Goal: Check status: Check status

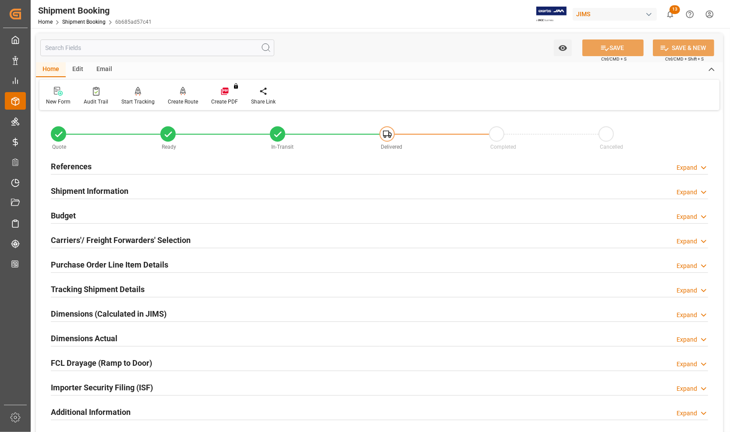
scroll to position [227, 0]
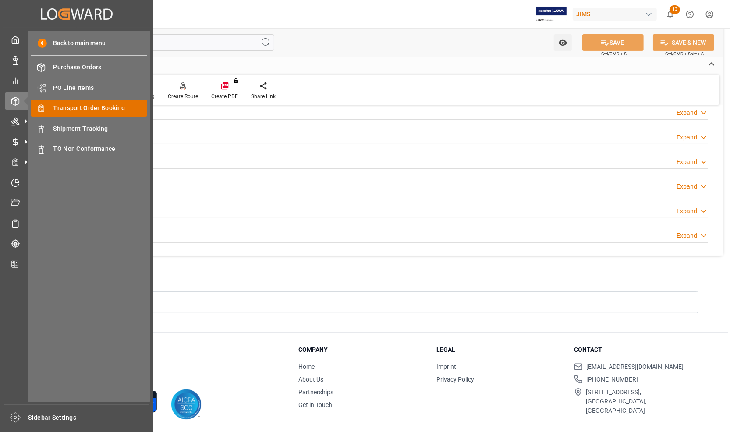
click at [58, 108] on span "Transport Order Booking" at bounding box center [100, 107] width 94 height 9
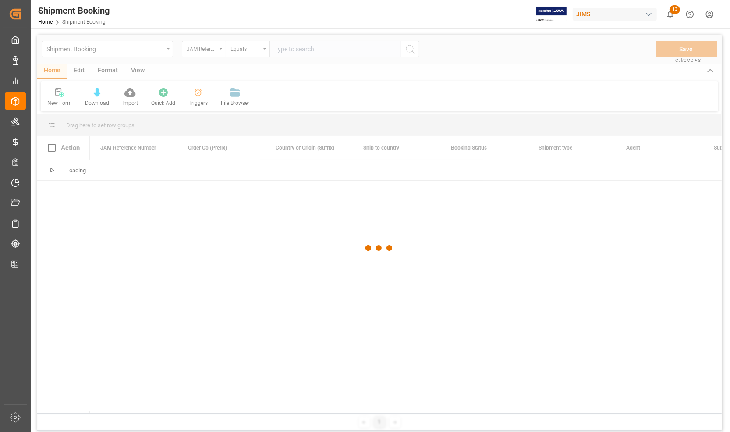
click at [329, 50] on div at bounding box center [379, 248] width 685 height 427
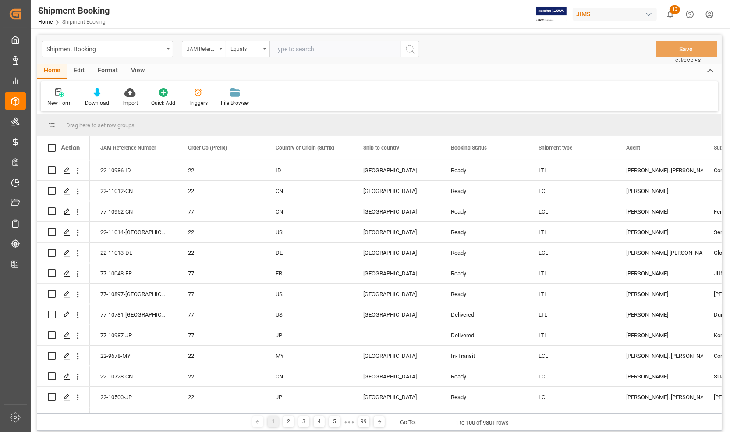
click at [329, 50] on input "text" at bounding box center [336, 49] width 132 height 17
type input "77-10645-US"
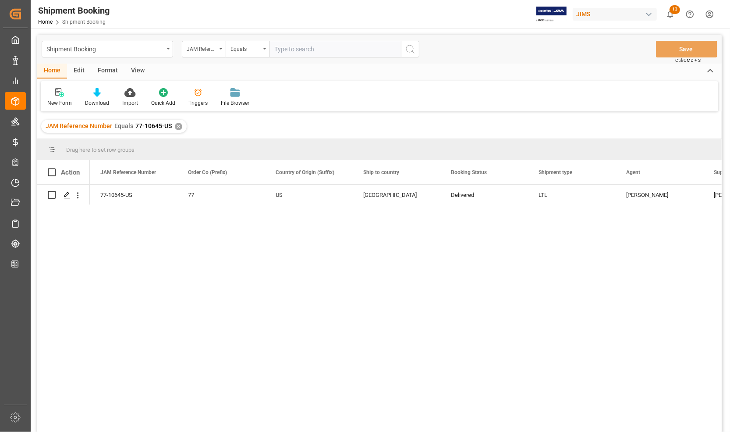
click at [283, 50] on input "text" at bounding box center [336, 49] width 132 height 17
paste input "77-10676-[GEOGRAPHIC_DATA]"
type input "77-10676-[GEOGRAPHIC_DATA]"
click at [407, 47] on icon "search button" at bounding box center [410, 49] width 11 height 11
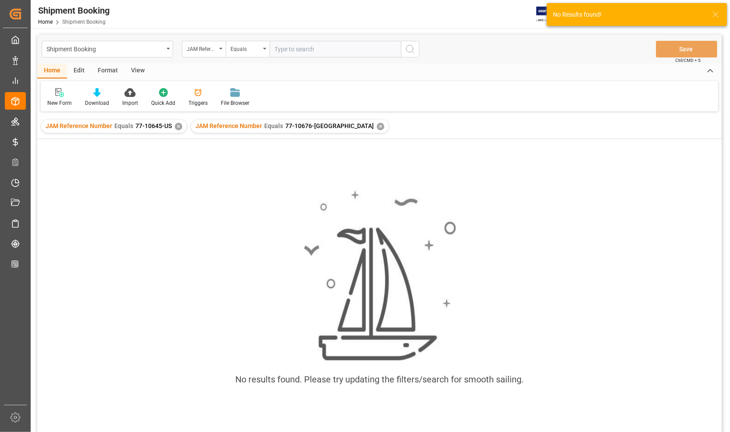
click at [176, 125] on div "✕" at bounding box center [178, 126] width 7 height 7
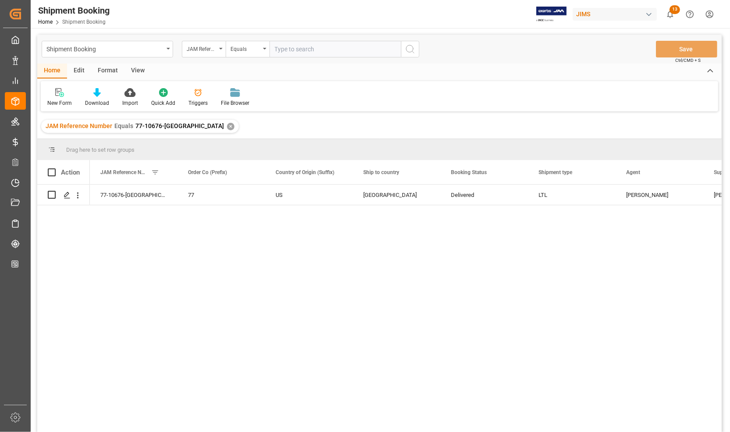
click at [640, 72] on div "Home Edit Format View" at bounding box center [379, 71] width 685 height 15
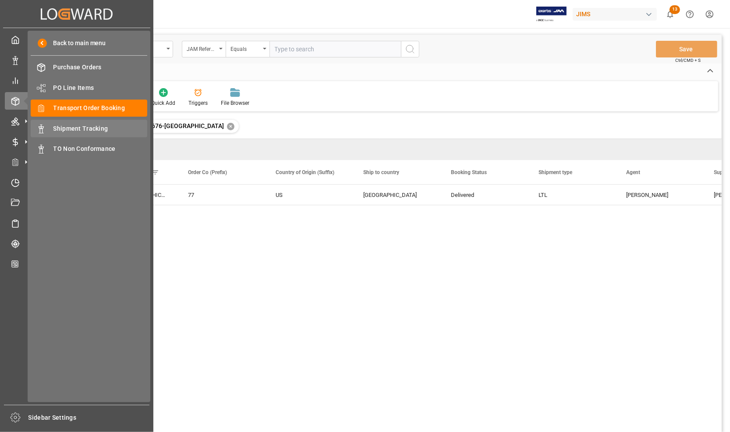
click at [66, 128] on span "Shipment Tracking" at bounding box center [100, 128] width 94 height 9
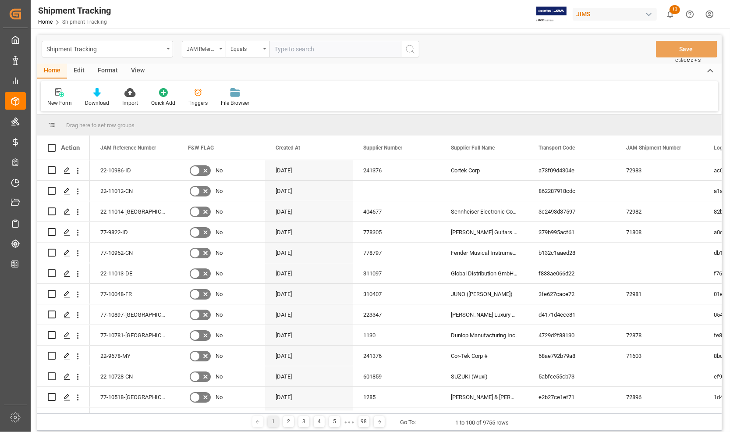
click at [277, 46] on input "text" at bounding box center [336, 49] width 132 height 17
type input "77-10676-[GEOGRAPHIC_DATA]"
click at [406, 51] on icon "search button" at bounding box center [410, 49] width 11 height 11
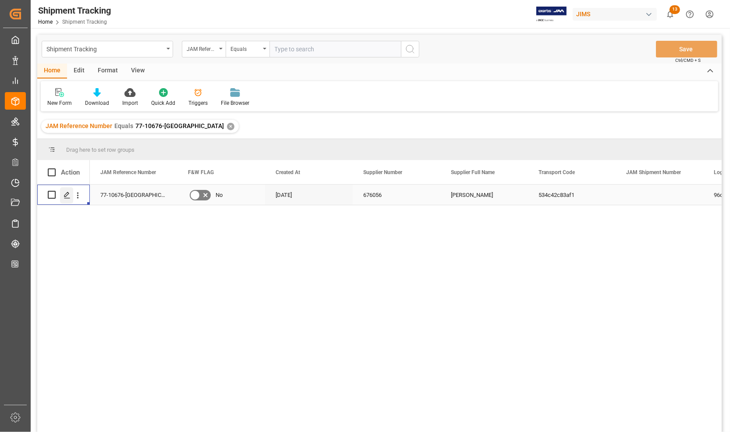
click at [67, 197] on icon "Press SPACE to select this row." at bounding box center [67, 195] width 7 height 7
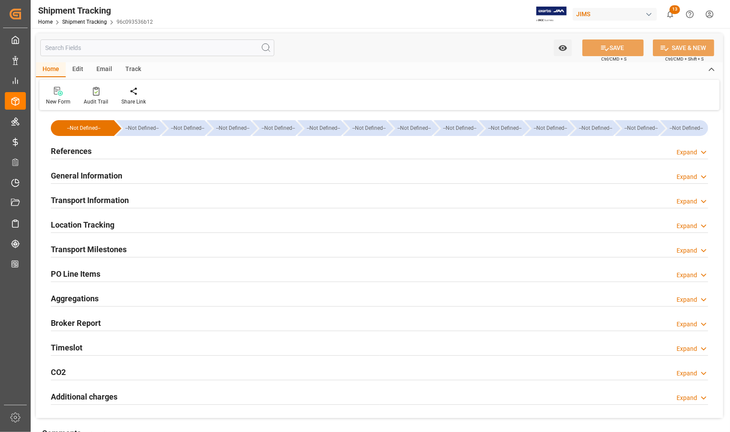
type input "21-08-2025 00:00"
type input "25-08-2025 00:00"
type input "25-08-2025"
click at [74, 249] on h2 "Transport Milestones" at bounding box center [89, 249] width 76 height 12
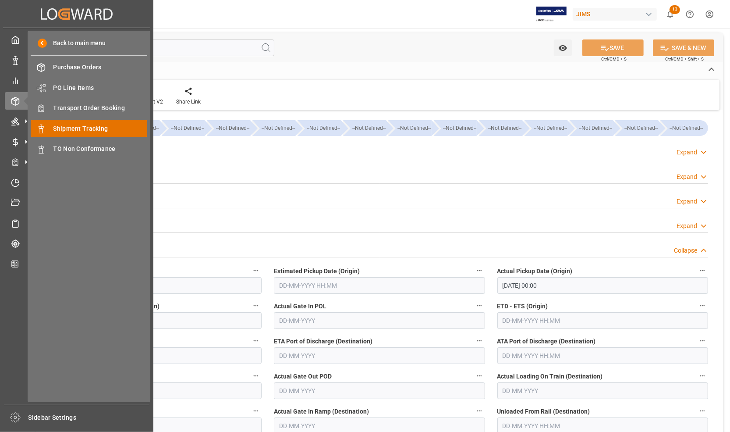
click at [81, 126] on span "Shipment Tracking" at bounding box center [100, 128] width 94 height 9
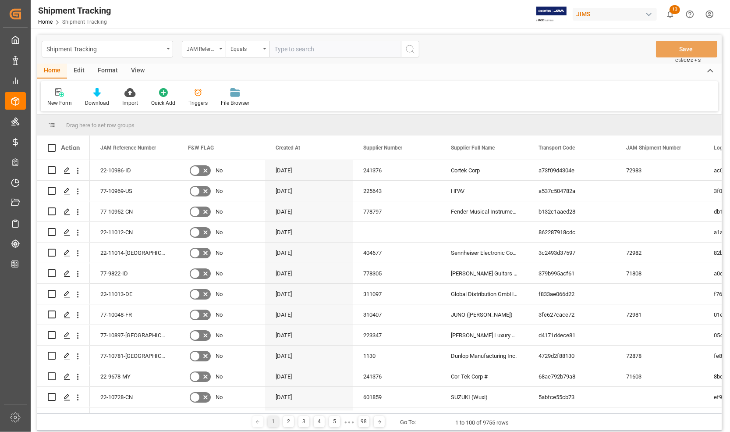
click at [304, 50] on input "text" at bounding box center [336, 49] width 132 height 17
click at [302, 46] on input "text" at bounding box center [336, 49] width 132 height 17
type input "77-10645-US"
click at [412, 49] on icon "search button" at bounding box center [410, 49] width 11 height 11
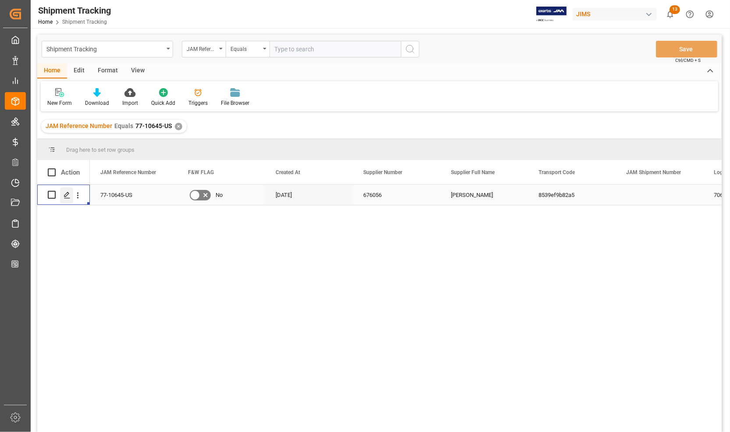
click at [67, 193] on icon "Press SPACE to select this row." at bounding box center [67, 195] width 7 height 7
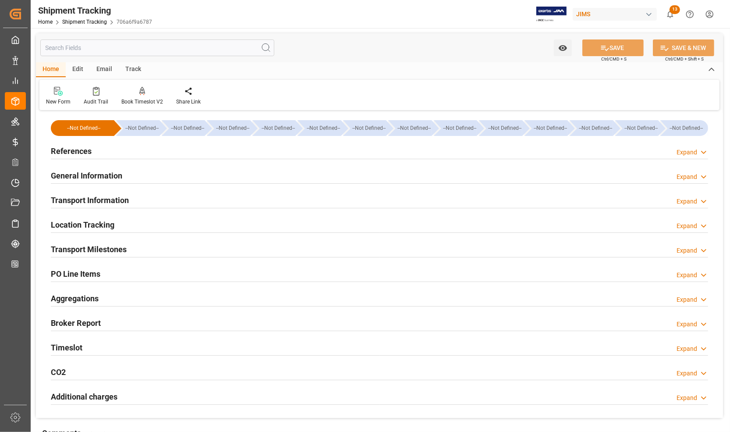
click at [80, 250] on h2 "Transport Milestones" at bounding box center [89, 249] width 76 height 12
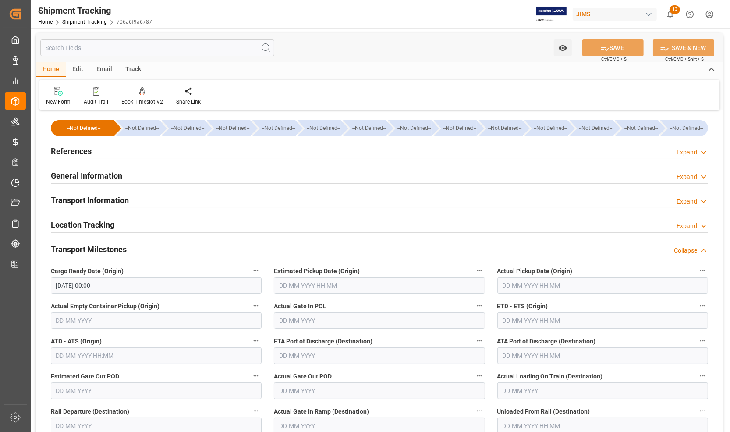
click at [81, 149] on h2 "References" at bounding box center [71, 151] width 41 height 12
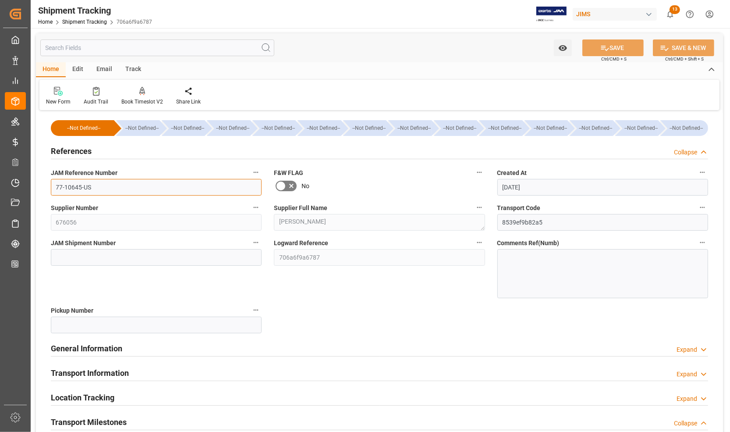
click at [109, 187] on input "77-10645-US" at bounding box center [156, 187] width 211 height 17
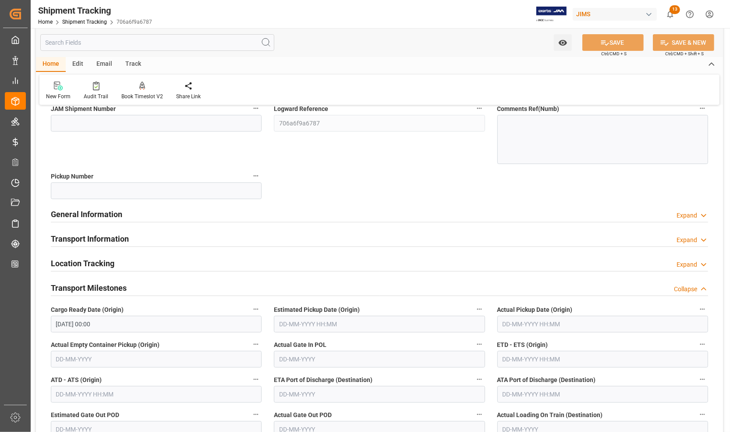
scroll to position [164, 0]
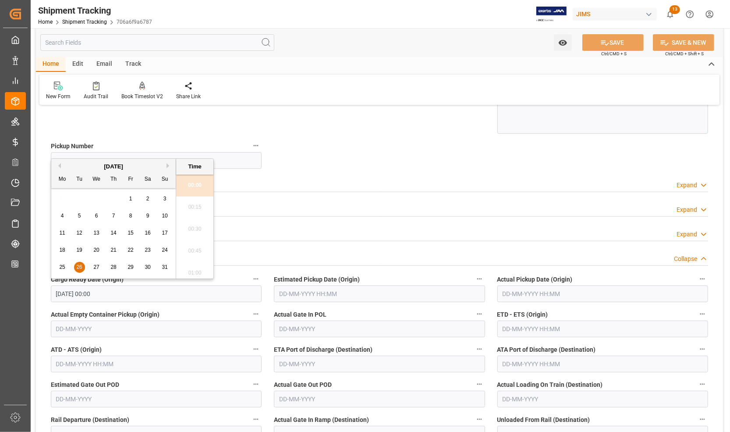
click at [178, 292] on input "26-08-2025 00:00" at bounding box center [156, 293] width 211 height 17
click at [148, 216] on span "9" at bounding box center [147, 216] width 3 height 6
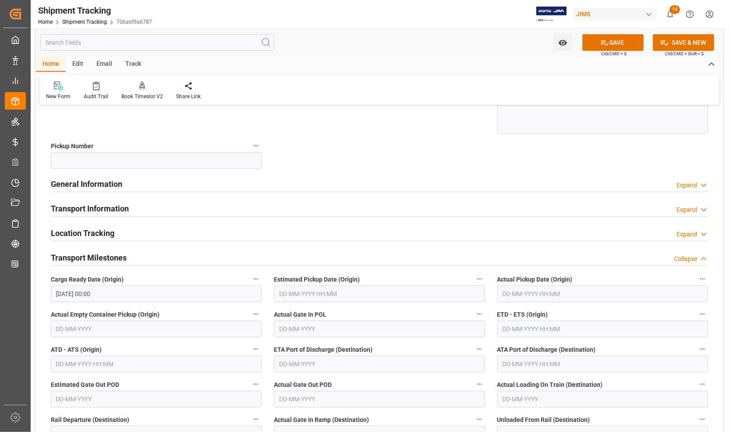
click at [306, 244] on div "Location Tracking Expand" at bounding box center [380, 233] width 670 height 25
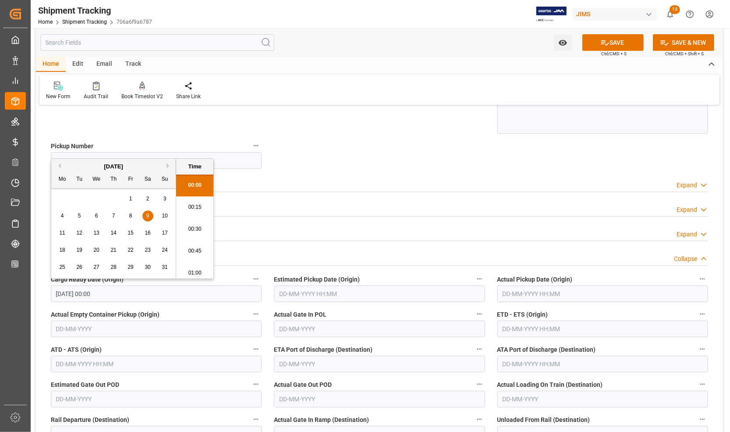
click at [167, 295] on input "09-08-2025 00:00" at bounding box center [156, 293] width 211 height 17
click at [165, 161] on div "August 2025 Mo Tu We Th Fr Sa Su" at bounding box center [113, 173] width 124 height 29
click at [169, 167] on button "Next Month" at bounding box center [169, 165] width 5 height 5
click at [79, 214] on span "9" at bounding box center [79, 216] width 3 height 6
type input "09-09-2025 00:00"
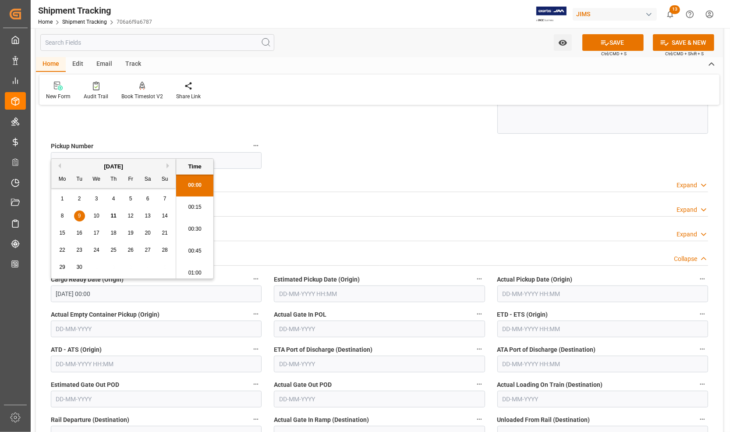
click at [566, 288] on input "text" at bounding box center [603, 293] width 211 height 17
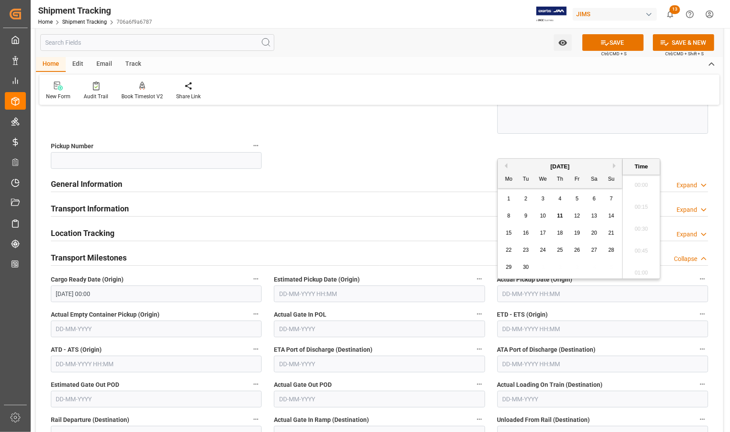
scroll to position [792, 0]
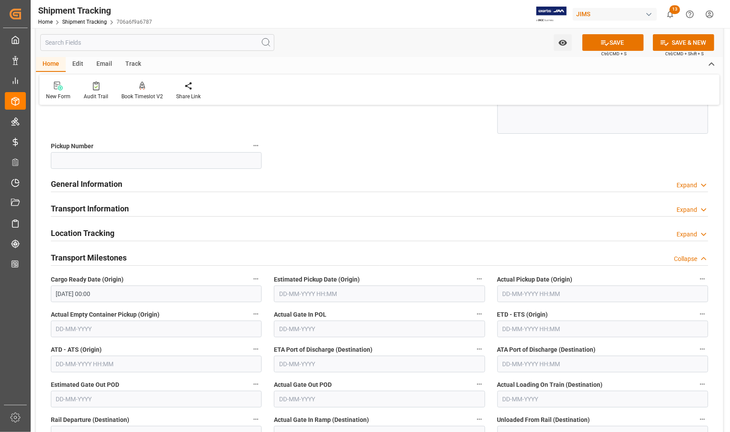
click at [602, 147] on div "--Not Defined-- --Not Defined-- --Not Defined-- --Not Defined-- --Not Defined--…" at bounding box center [379, 362] width 687 height 828
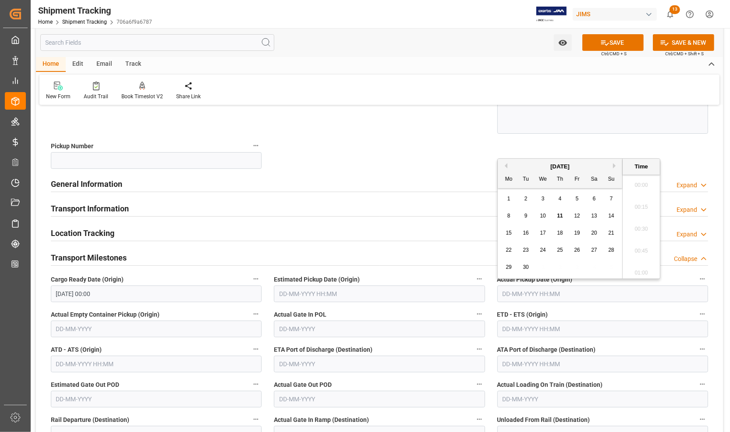
click at [560, 291] on input "text" at bounding box center [603, 293] width 211 height 17
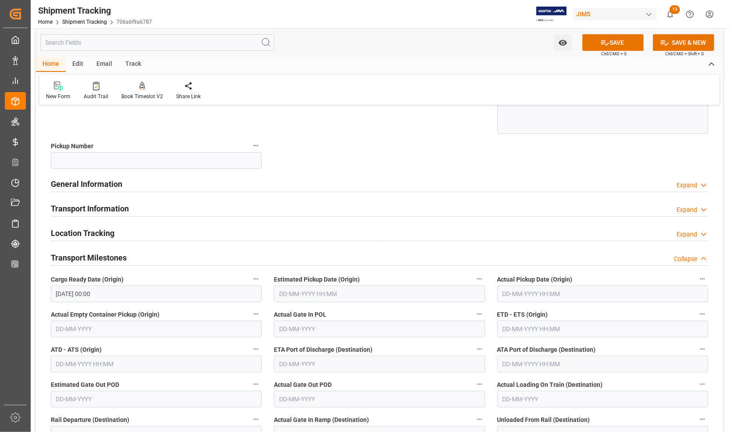
click at [483, 308] on label "Actual Gate In POL" at bounding box center [379, 314] width 211 height 12
click at [483, 308] on button "Actual Gate In POL" at bounding box center [479, 313] width 11 height 11
click at [586, 293] on div at bounding box center [365, 216] width 730 height 432
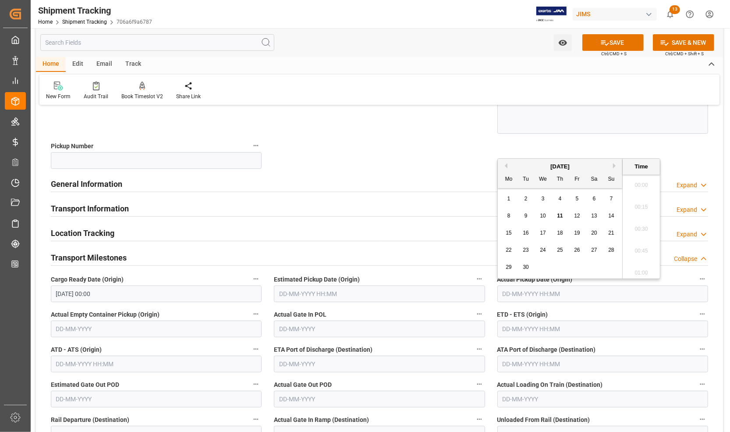
click at [584, 297] on input "text" at bounding box center [603, 293] width 211 height 17
click at [503, 295] on input "text" at bounding box center [603, 293] width 211 height 17
drag, startPoint x: 503, startPoint y: 295, endPoint x: 586, endPoint y: 289, distance: 83.0
click at [586, 289] on input "text" at bounding box center [603, 293] width 211 height 17
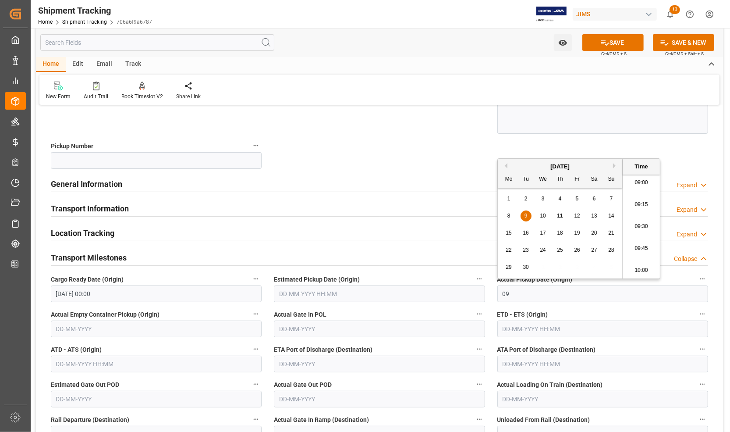
click at [525, 216] on span "9" at bounding box center [526, 216] width 3 height 6
type input "09-09-2025 00:00"
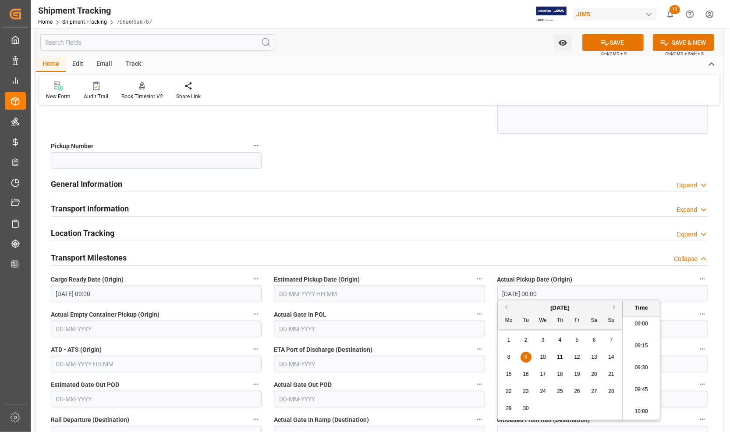
scroll to position [274, 0]
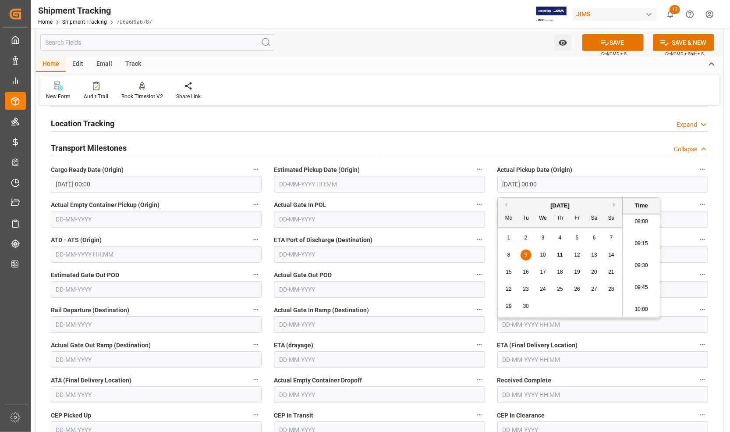
click at [516, 355] on input "text" at bounding box center [603, 359] width 211 height 17
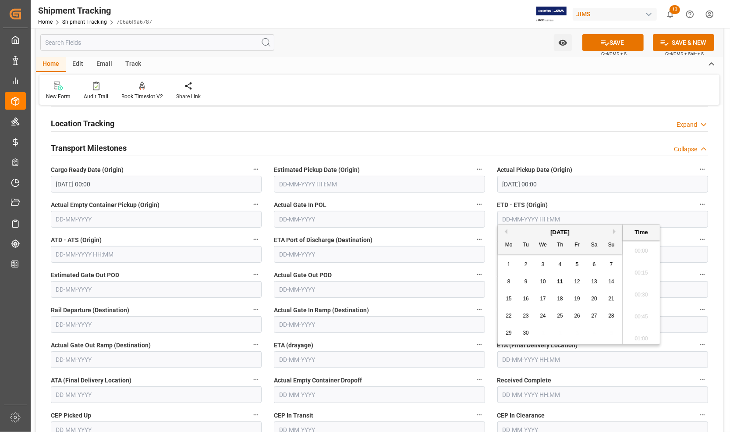
scroll to position [792, 0]
click at [559, 281] on span "11" at bounding box center [560, 281] width 6 height 6
type input "11-09-2025 00:00"
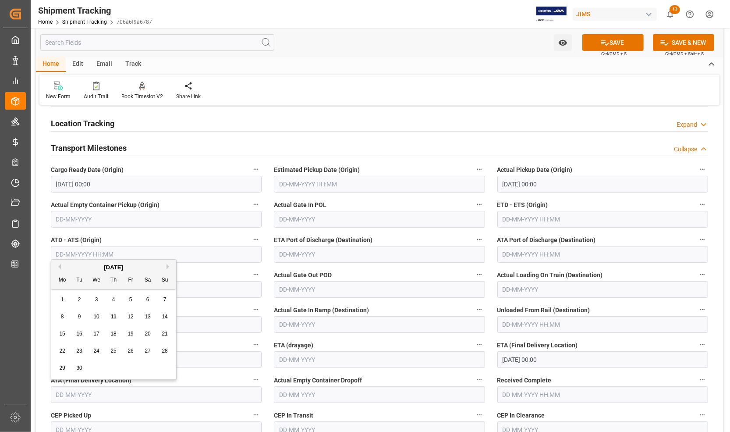
click at [75, 395] on input "text" at bounding box center [156, 394] width 211 height 17
click at [111, 317] on span "11" at bounding box center [113, 316] width 6 height 6
type input "11-09-2025"
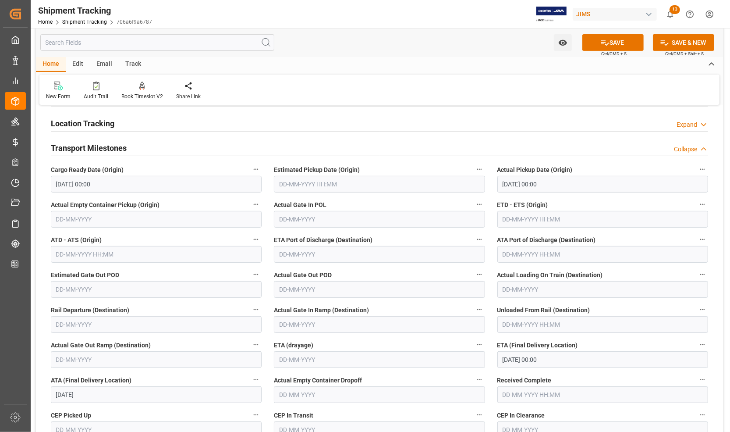
click at [96, 125] on h2 "Location Tracking" at bounding box center [83, 123] width 64 height 12
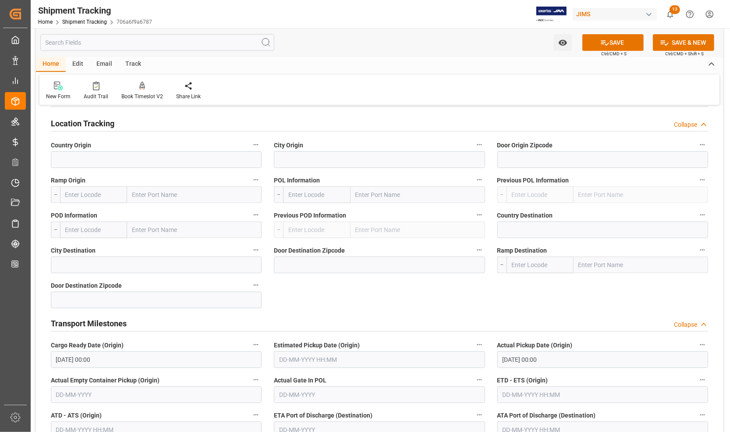
click at [82, 121] on h2 "Location Tracking" at bounding box center [83, 123] width 64 height 12
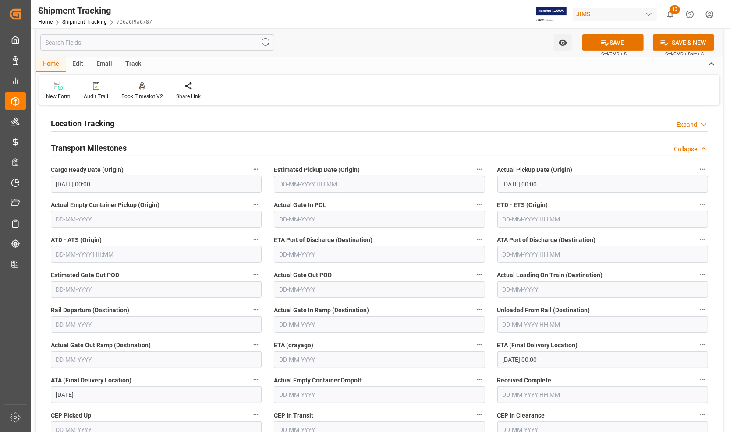
scroll to position [164, 0]
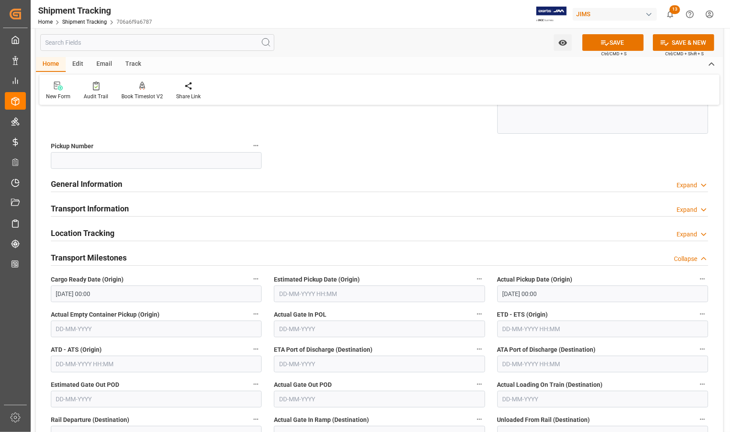
click at [79, 183] on h2 "General Information" at bounding box center [86, 184] width 71 height 12
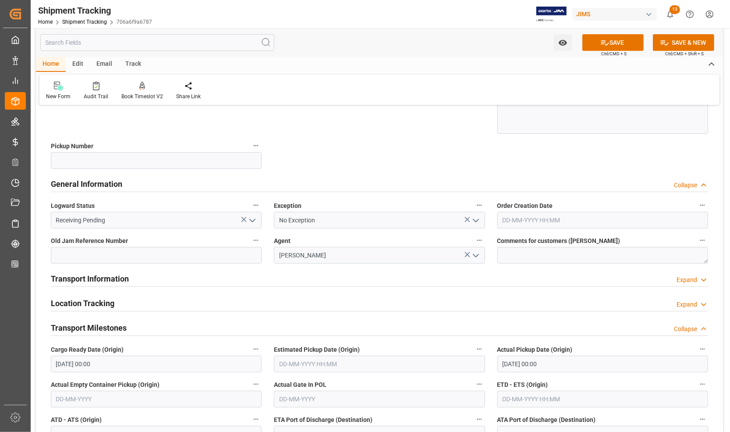
click at [476, 222] on polyline "open menu" at bounding box center [475, 220] width 5 height 3
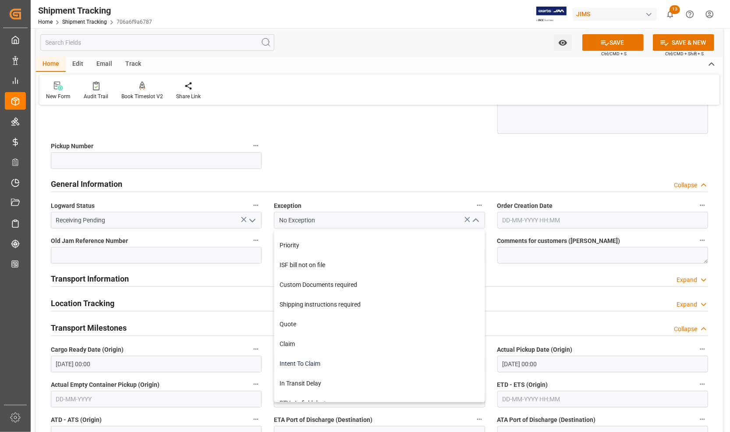
scroll to position [274, 0]
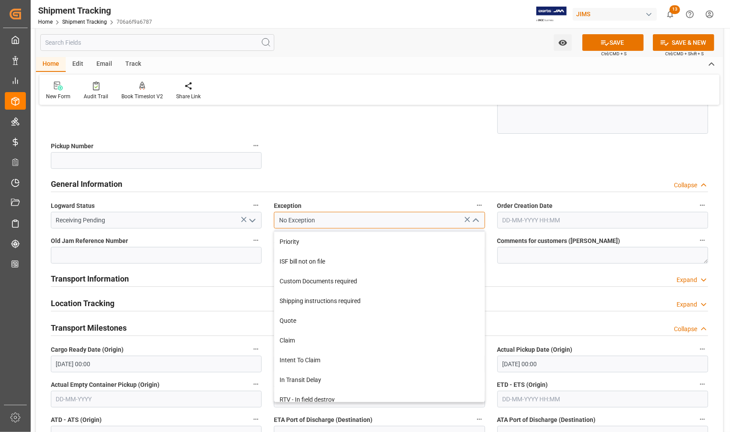
click at [323, 217] on input "No Exception" at bounding box center [379, 220] width 211 height 17
drag, startPoint x: 339, startPoint y: 214, endPoint x: 263, endPoint y: 216, distance: 75.4
click at [263, 216] on div "--Not Defined-- --Not Defined-- --Not Defined-- --Not Defined-- --Not Defined--…" at bounding box center [379, 397] width 687 height 899
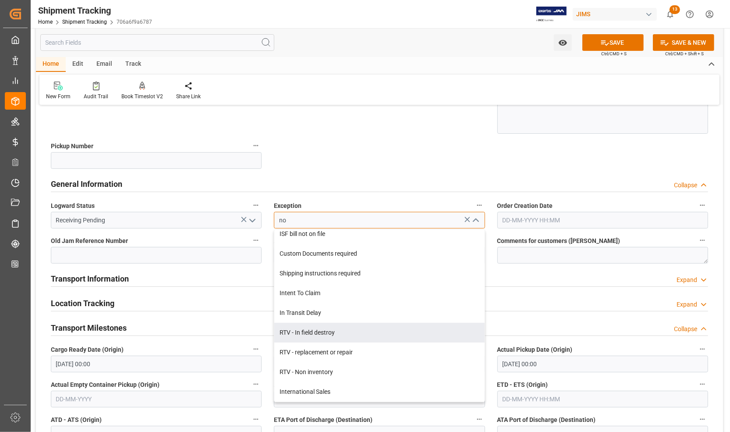
scroll to position [0, 0]
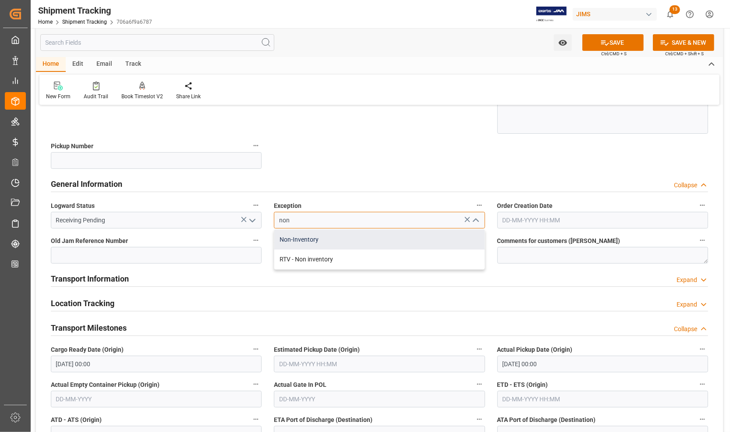
click at [282, 239] on div "Non-Inventory" at bounding box center [379, 240] width 210 height 20
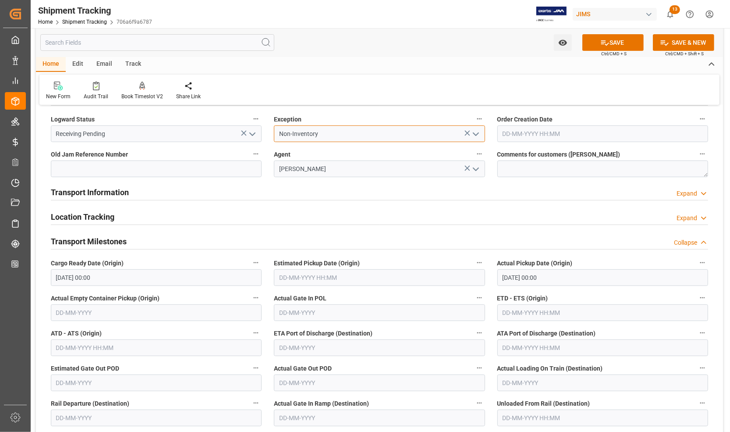
scroll to position [219, 0]
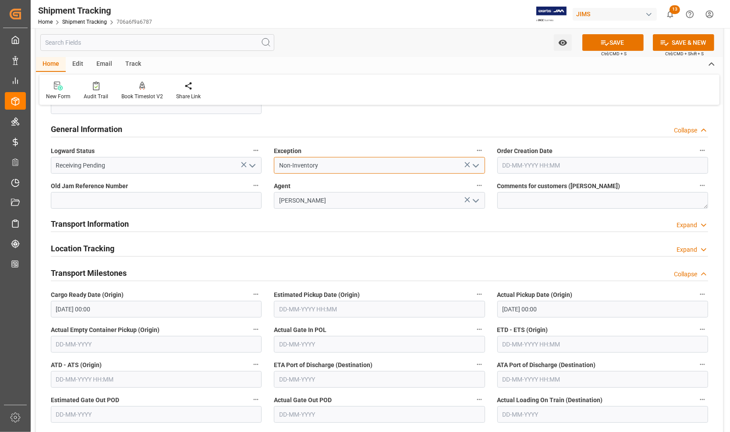
type input "Non-Inventory"
click at [99, 224] on h2 "Transport Information" at bounding box center [90, 224] width 78 height 12
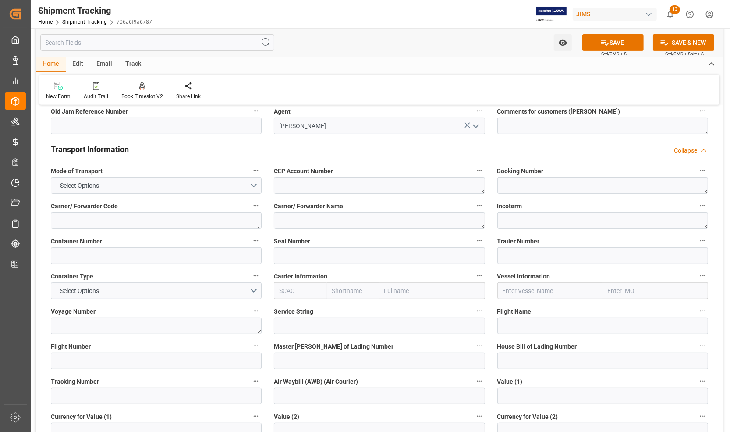
scroll to position [274, 0]
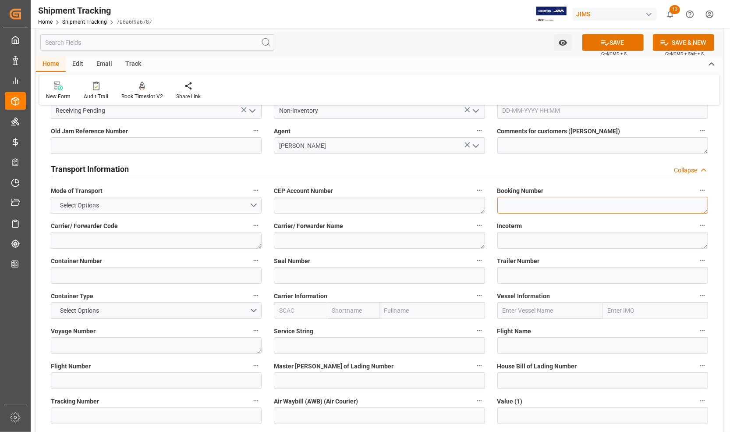
click at [522, 204] on textarea at bounding box center [603, 205] width 211 height 17
paste textarea "401137256852"
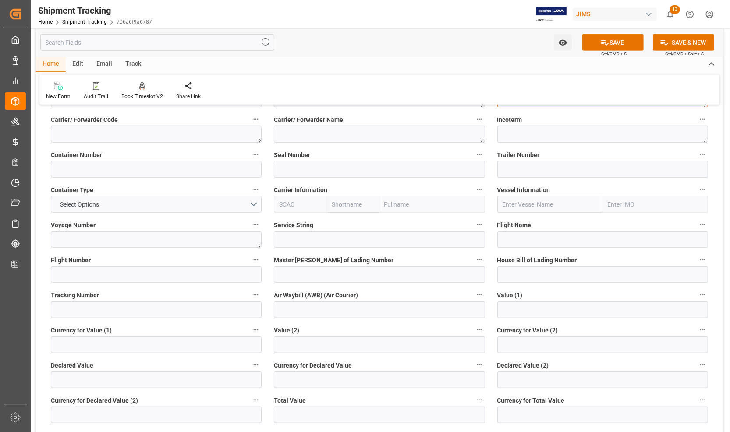
scroll to position [384, 0]
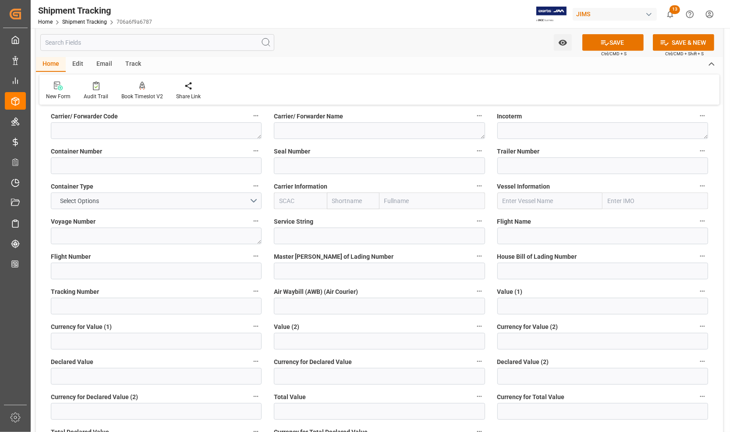
type textarea "401137256852"
click at [107, 308] on input at bounding box center [156, 306] width 211 height 17
paste input "401137256852"
type input "401137256852"
click at [605, 42] on icon at bounding box center [605, 42] width 9 height 9
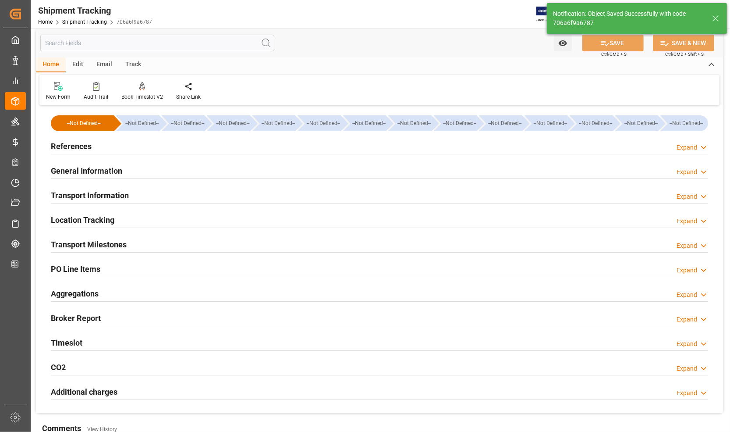
scroll to position [0, 0]
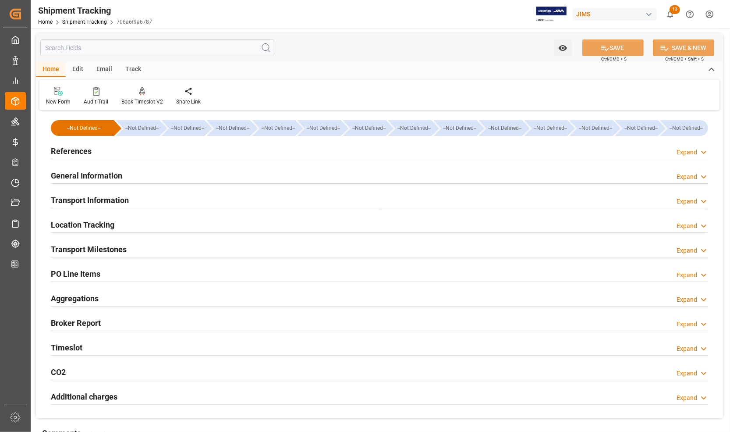
click at [67, 151] on h2 "References" at bounding box center [71, 151] width 41 height 12
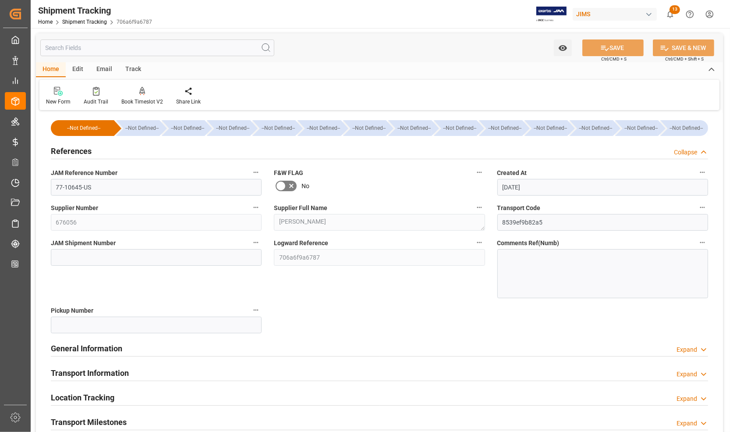
click at [67, 151] on h2 "References" at bounding box center [71, 151] width 41 height 12
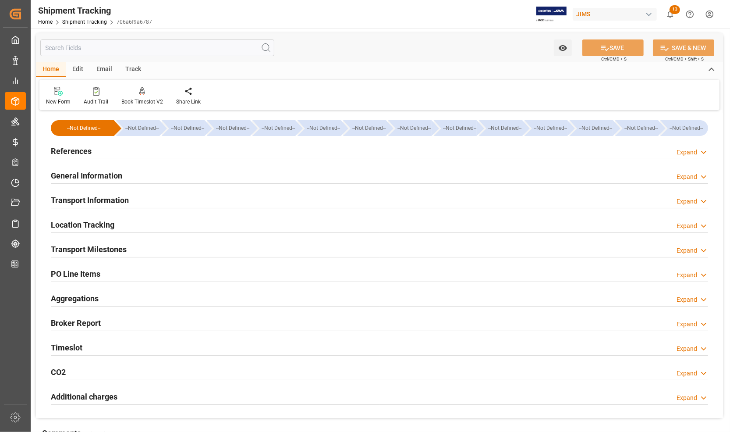
click at [78, 274] on h2 "PO Line Items" at bounding box center [76, 274] width 50 height 12
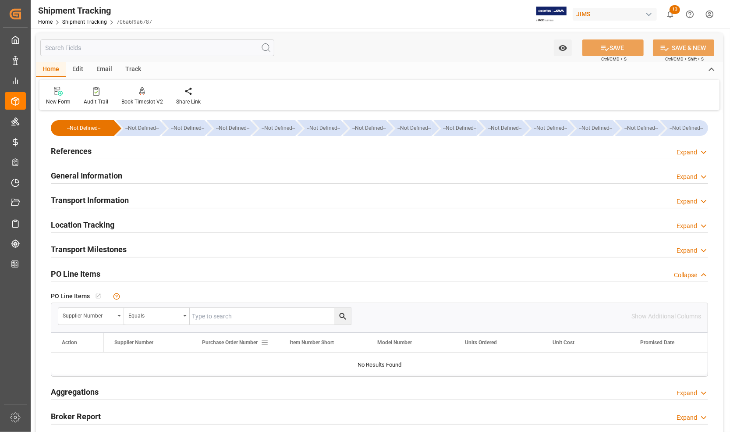
click at [228, 344] on span "Purchase Order Number" at bounding box center [230, 342] width 56 height 6
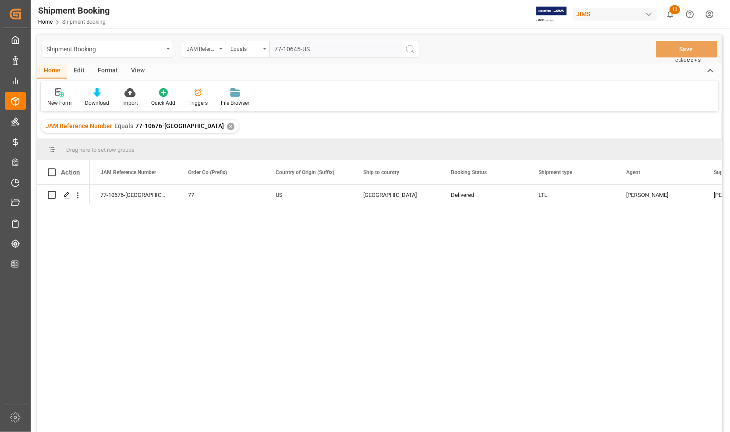
type input "77-10645-US"
click at [411, 47] on icon "search button" at bounding box center [410, 49] width 11 height 11
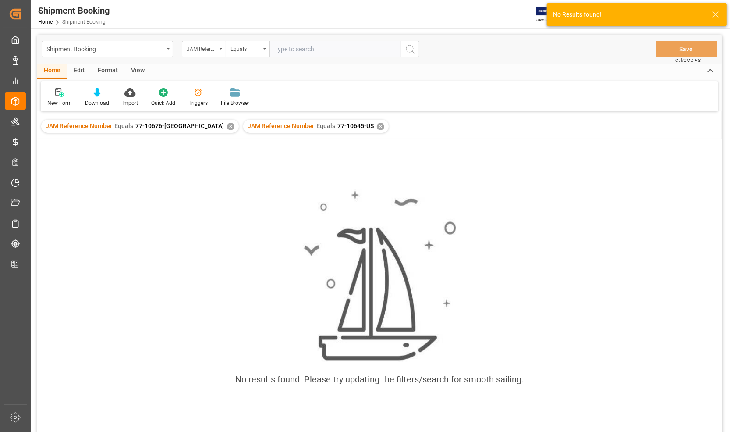
click at [227, 123] on div "✕" at bounding box center [230, 126] width 7 height 7
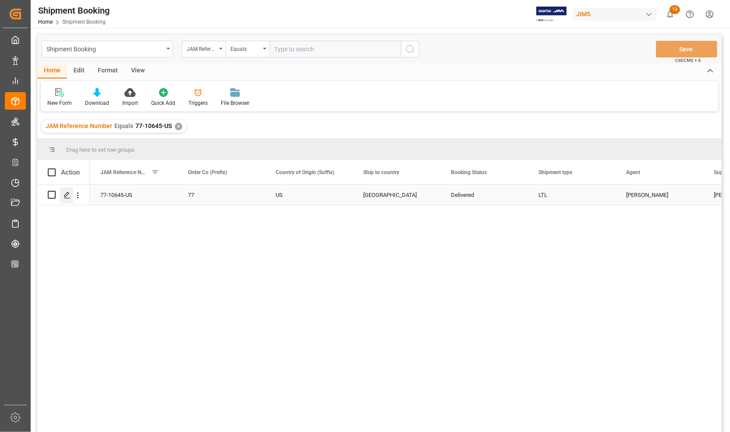
click at [66, 199] on div "Press SPACE to select this row." at bounding box center [66, 195] width 13 height 16
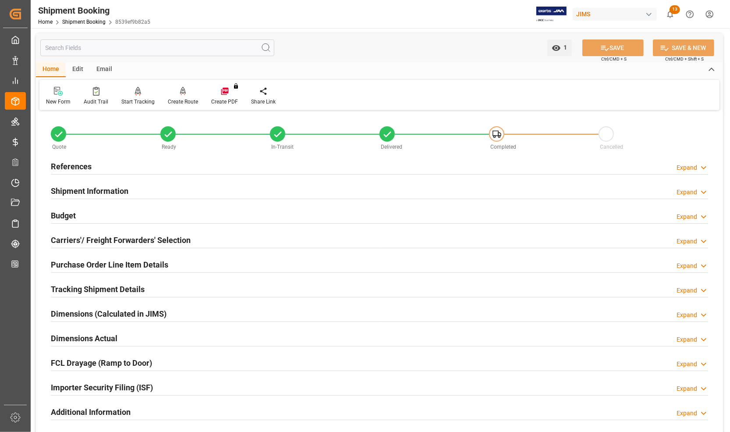
scroll to position [55, 0]
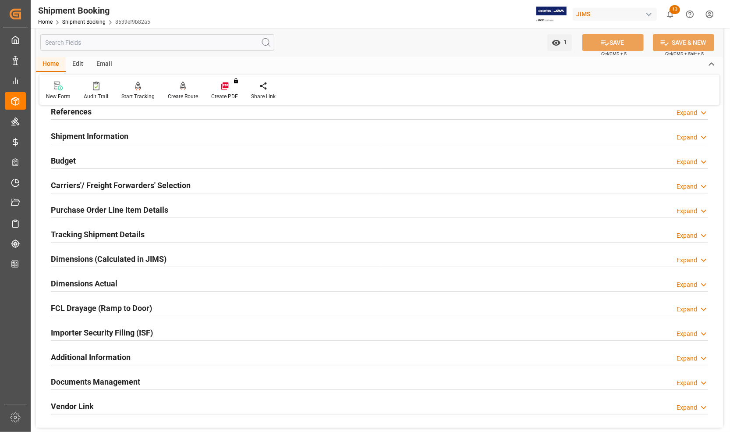
click at [79, 111] on h2 "References" at bounding box center [71, 112] width 41 height 12
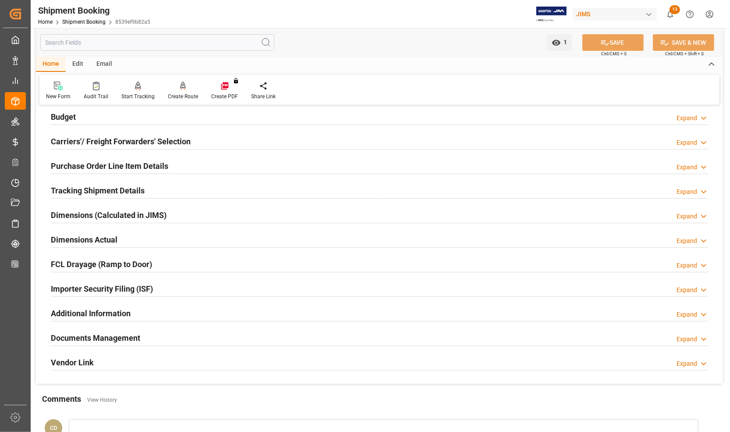
scroll to position [0, 0]
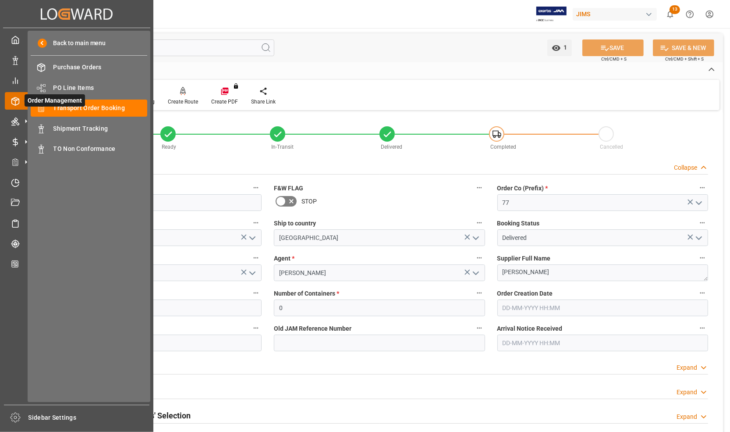
click at [45, 106] on span "Order Management" at bounding box center [55, 100] width 60 height 12
click at [82, 107] on span "Transport Order Booking" at bounding box center [100, 107] width 94 height 9
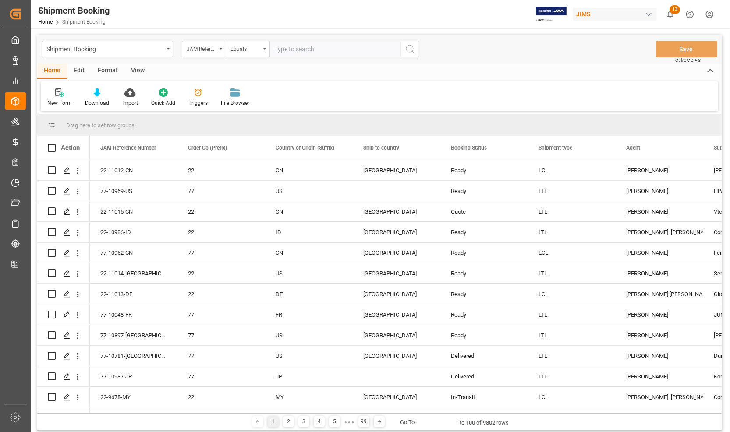
click at [299, 51] on input "text" at bounding box center [336, 49] width 132 height 17
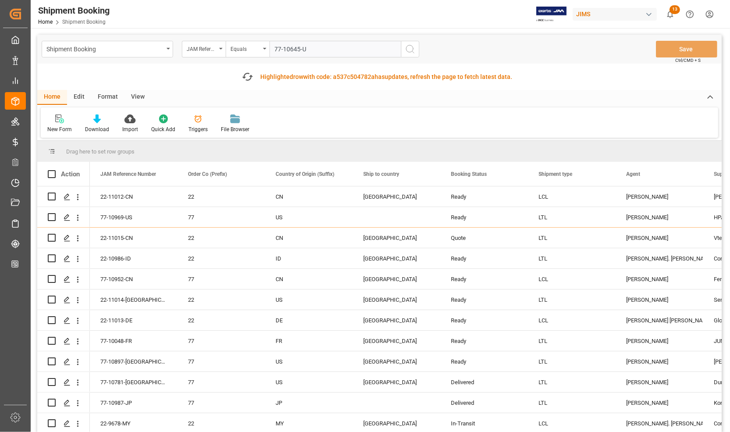
type input "77-10645-US"
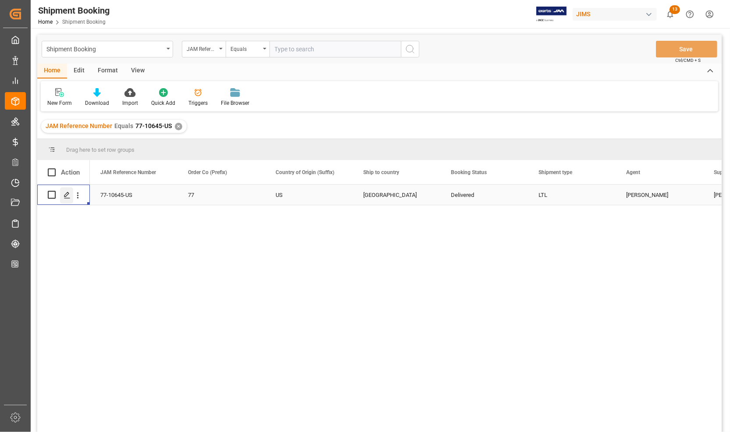
click at [67, 195] on icon "Press SPACE to select this row." at bounding box center [67, 195] width 7 height 7
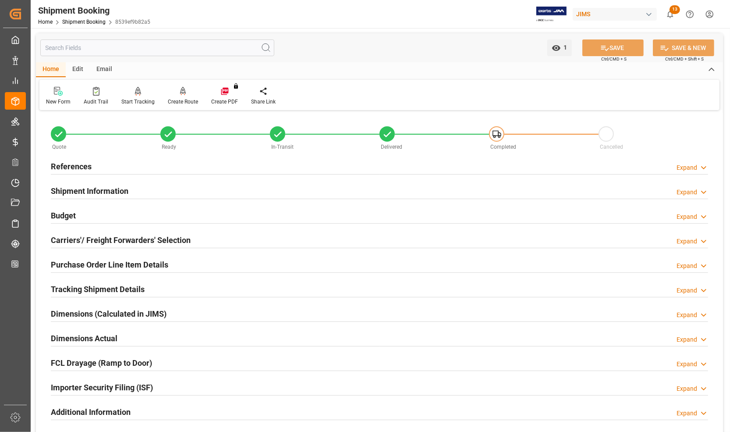
click at [70, 213] on h2 "Budget" at bounding box center [63, 216] width 25 height 12
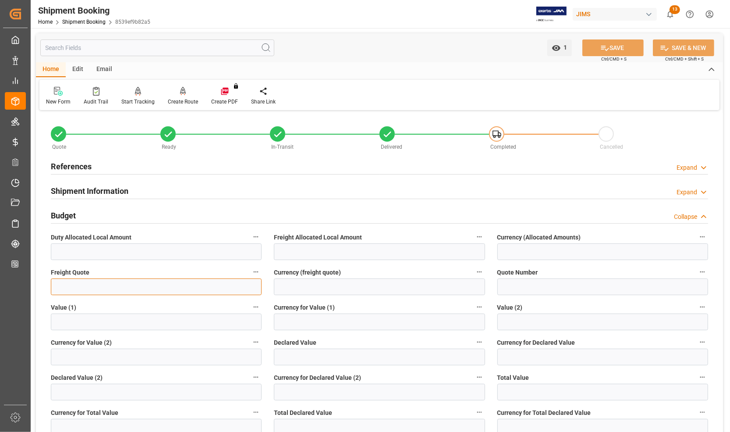
click at [91, 288] on input "text" at bounding box center [156, 286] width 211 height 17
type input "0"
click at [128, 334] on div "Currency for Value (2)" at bounding box center [156, 350] width 223 height 35
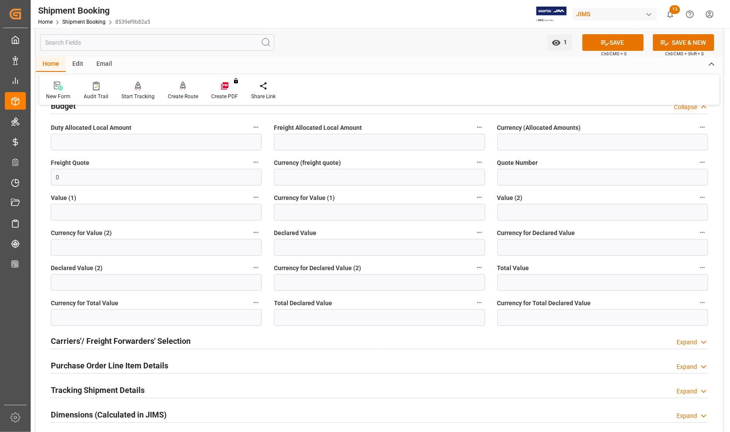
scroll to position [55, 0]
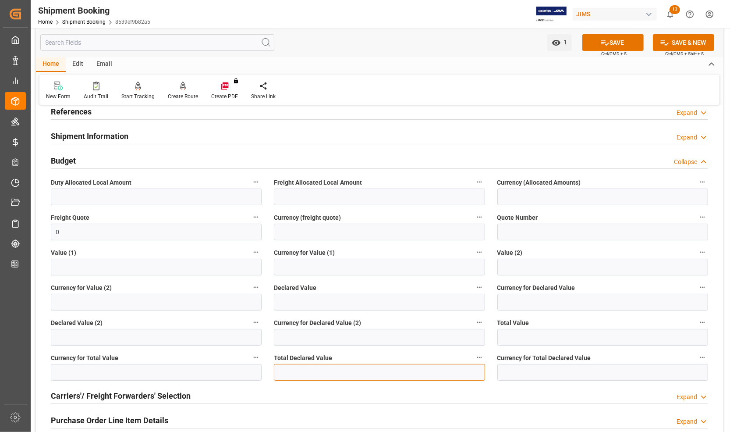
click at [287, 369] on input "text" at bounding box center [379, 372] width 211 height 17
type input "304.50"
click at [509, 371] on input at bounding box center [603, 372] width 211 height 17
type input "usd"
click at [601, 43] on icon at bounding box center [605, 42] width 8 height 5
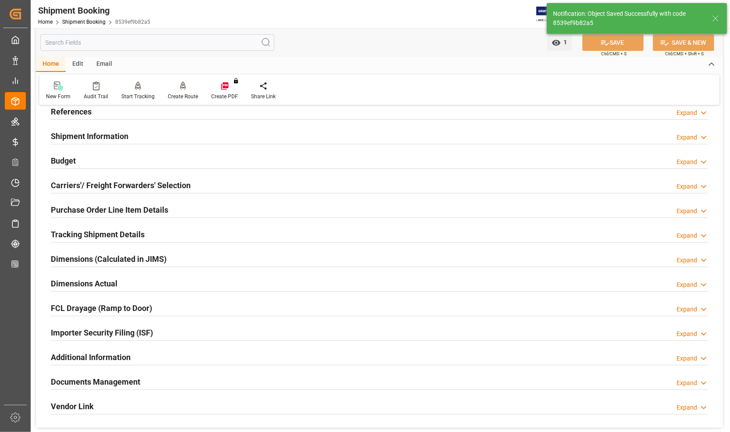
click at [76, 281] on h2 "Dimensions Actual" at bounding box center [84, 283] width 67 height 12
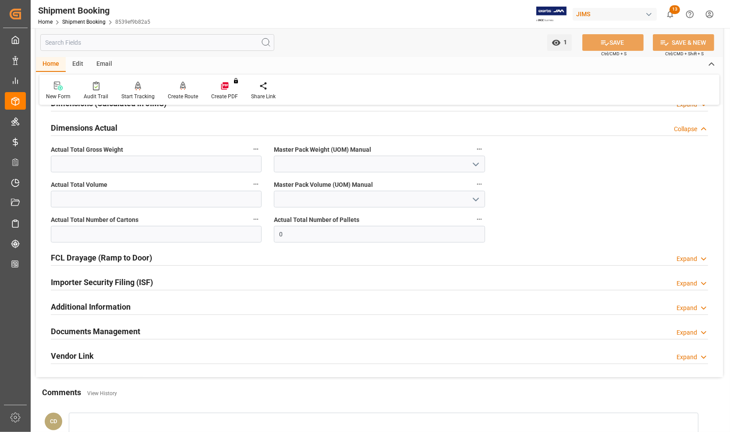
scroll to position [219, 0]
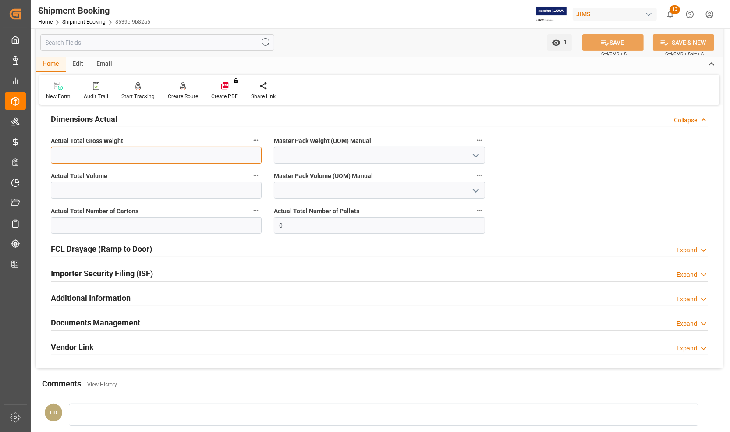
click at [103, 153] on input "text" at bounding box center [156, 155] width 211 height 17
type input "63"
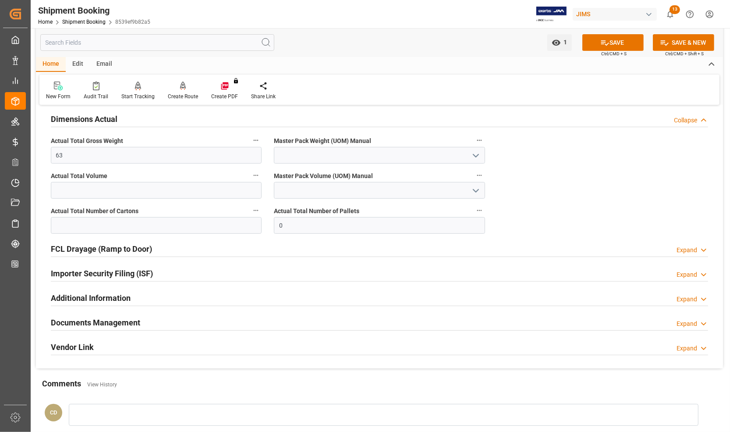
click at [476, 154] on icon "open menu" at bounding box center [476, 155] width 11 height 11
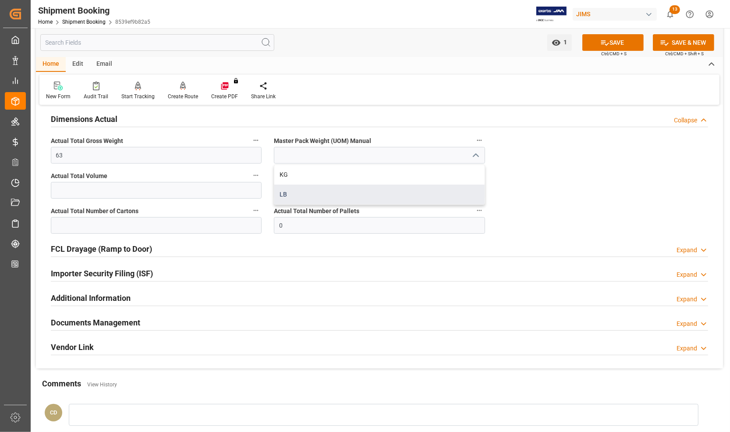
click at [302, 194] on div "LB" at bounding box center [379, 195] width 210 height 20
type input "LB"
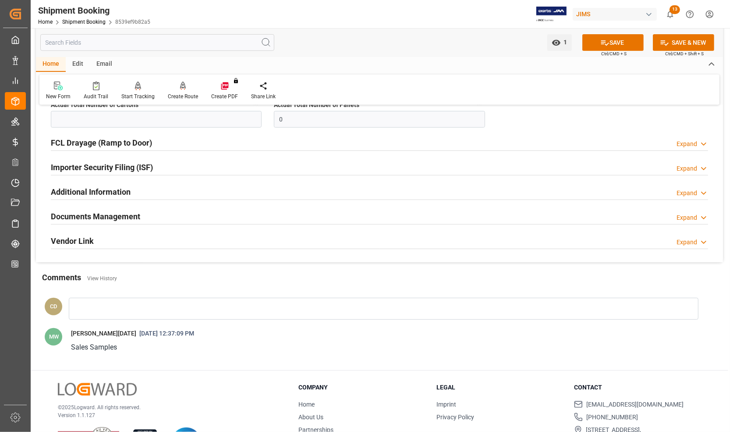
scroll to position [329, 0]
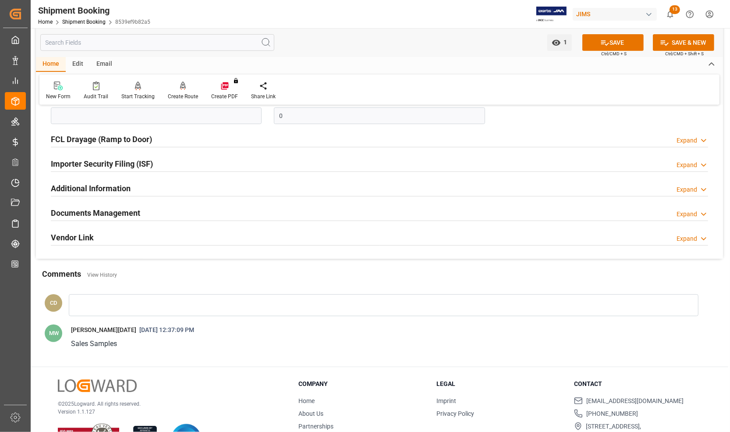
click at [100, 214] on h2 "Documents Management" at bounding box center [95, 213] width 89 height 12
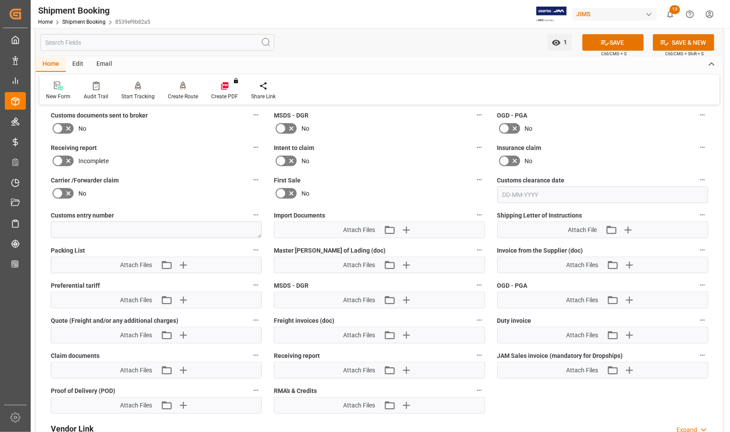
scroll to position [493, 0]
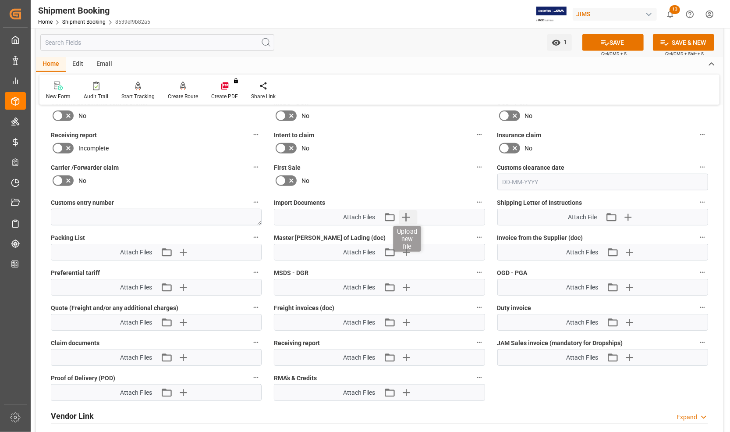
click at [406, 215] on icon "button" at bounding box center [406, 217] width 8 height 8
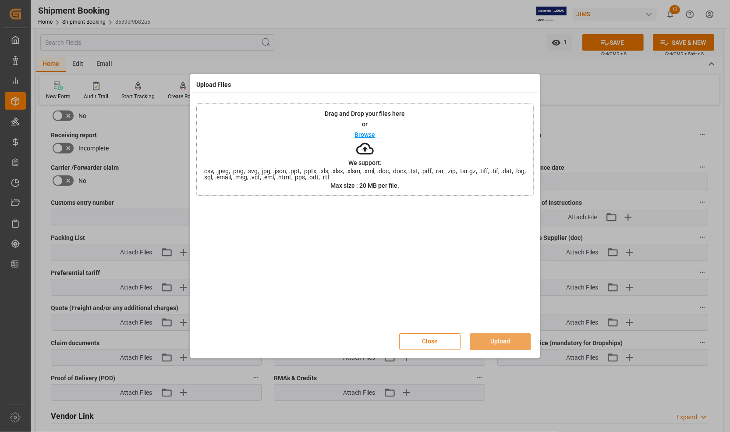
click at [439, 342] on button "Close" at bounding box center [429, 341] width 61 height 17
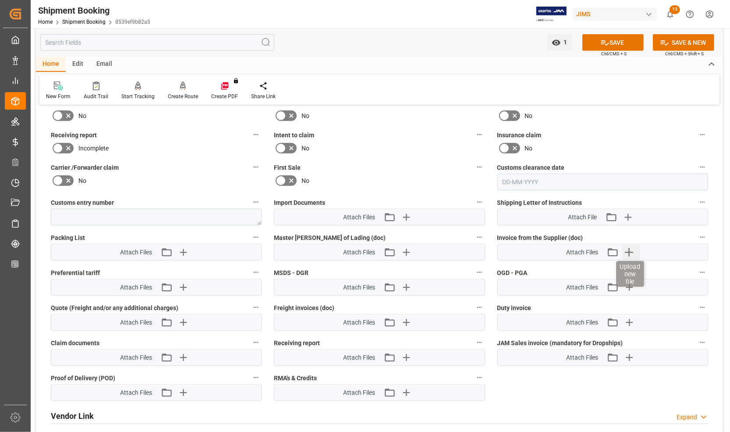
click at [631, 249] on icon "button" at bounding box center [629, 252] width 14 height 14
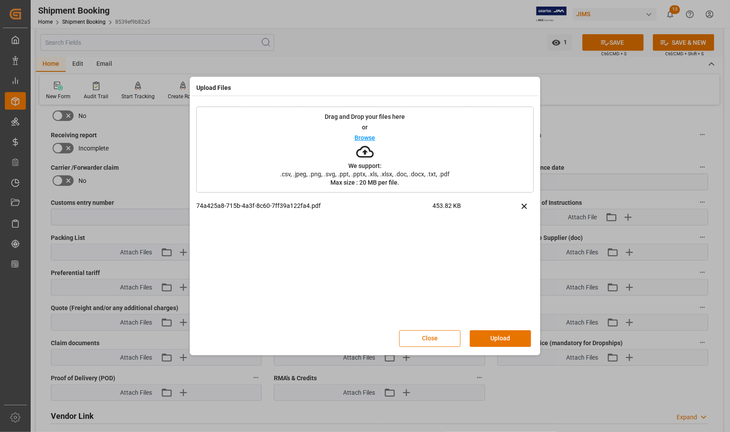
click at [495, 341] on button "Upload" at bounding box center [500, 338] width 61 height 17
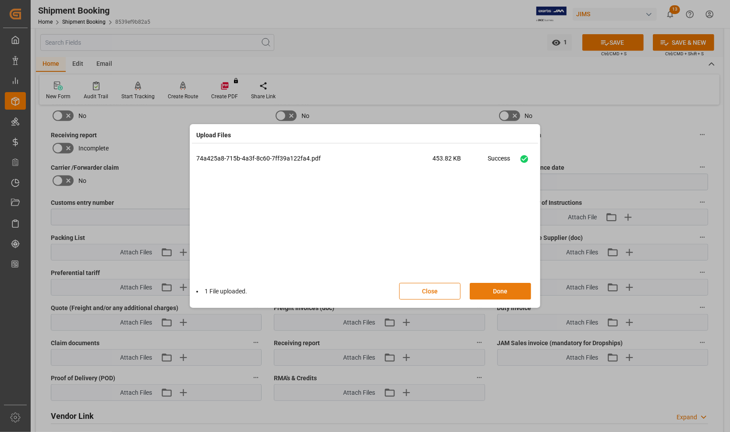
click at [498, 291] on button "Done" at bounding box center [500, 291] width 61 height 17
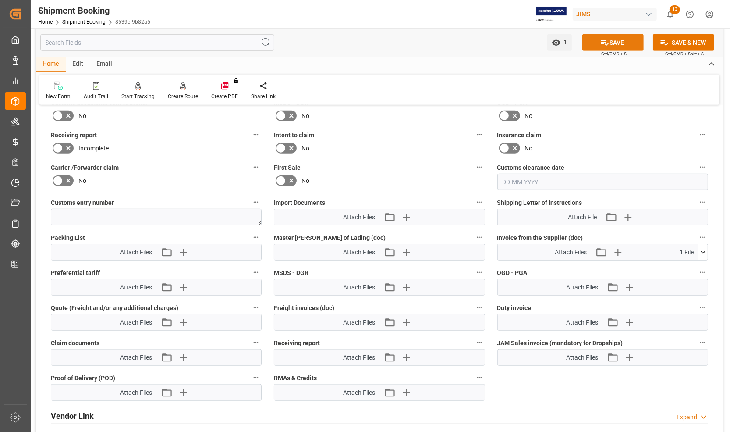
click at [633, 41] on button "SAVE" at bounding box center [613, 42] width 61 height 17
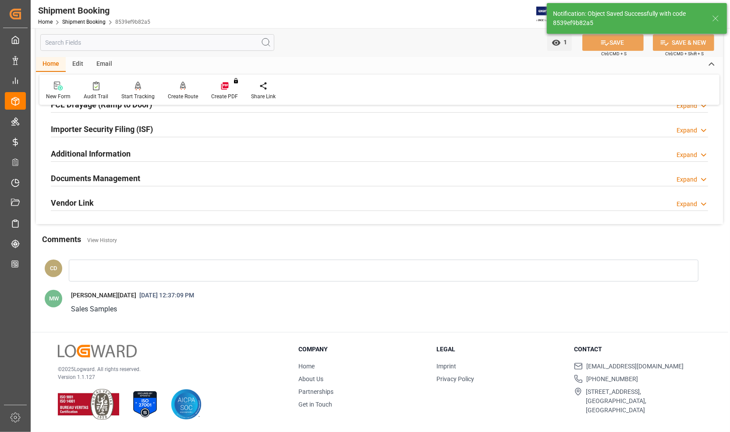
scroll to position [259, 0]
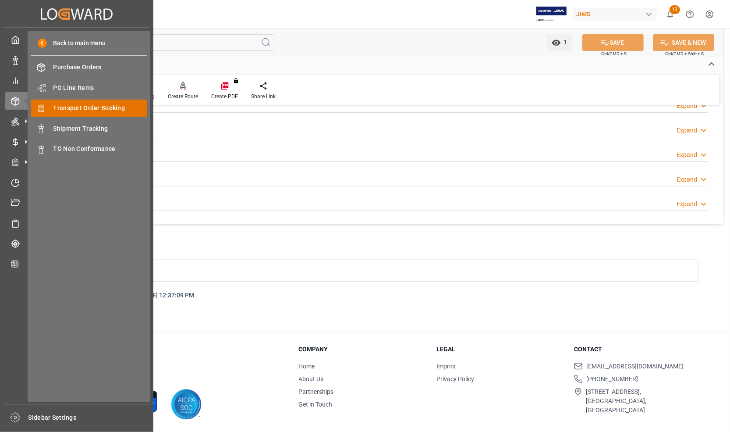
click at [85, 107] on span "Transport Order Booking" at bounding box center [100, 107] width 94 height 9
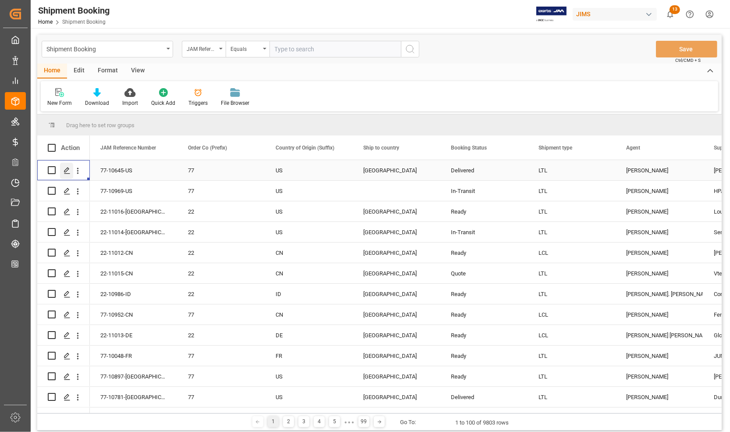
click at [68, 170] on icon "Press SPACE to select this row." at bounding box center [67, 170] width 7 height 7
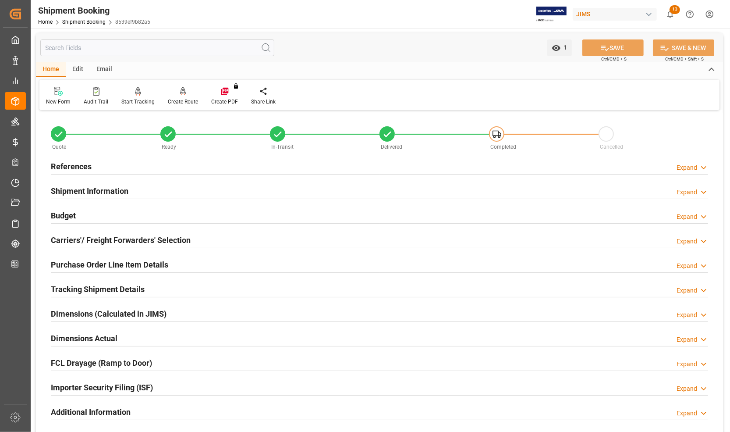
click at [82, 263] on h2 "Purchase Order Line Item Details" at bounding box center [109, 265] width 117 height 12
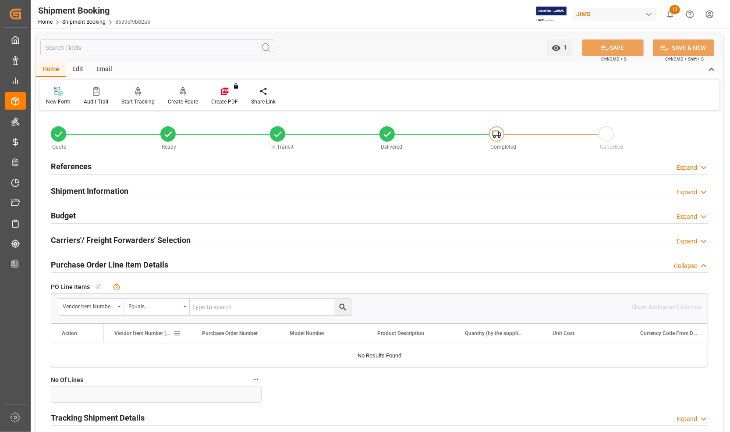
click at [152, 336] on span "Vendor Item Number (By The Supplier)" at bounding box center [143, 333] width 59 height 6
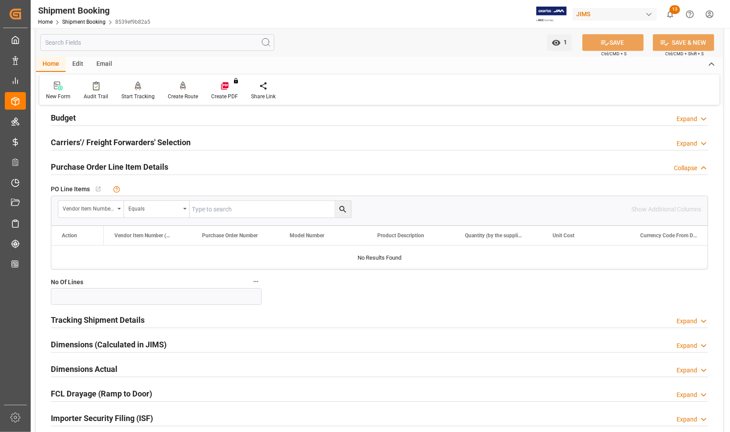
scroll to position [110, 0]
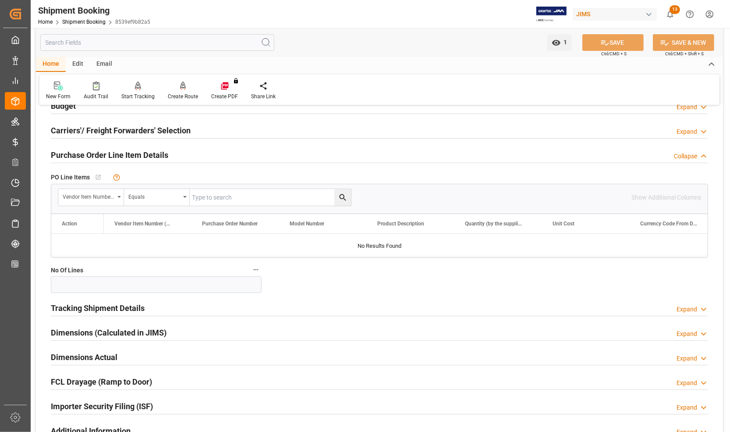
click at [170, 239] on div at bounding box center [379, 245] width 657 height 22
